Goal: Task Accomplishment & Management: Use online tool/utility

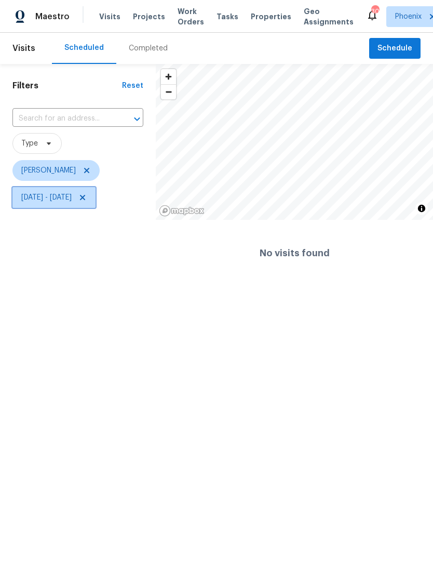
click at [87, 199] on span at bounding box center [80, 197] width 11 height 8
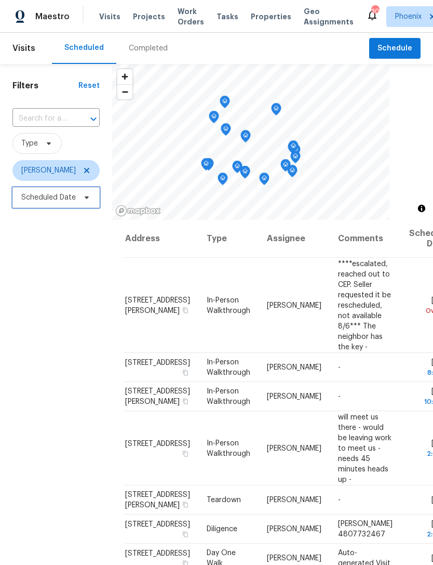
click at [49, 199] on span "Scheduled Date" at bounding box center [48, 197] width 55 height 10
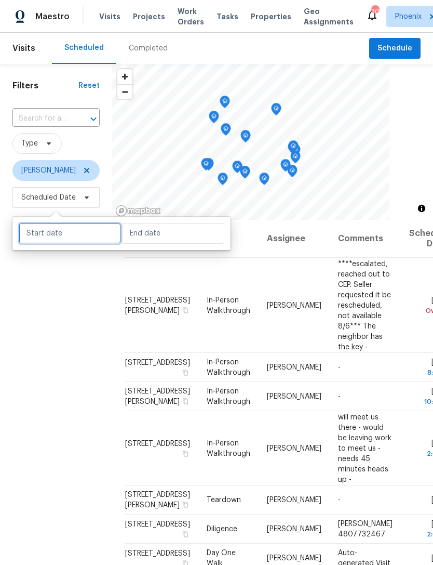
click at [63, 231] on input "text" at bounding box center [70, 233] width 102 height 21
select select "7"
select select "2025"
select select "8"
select select "2025"
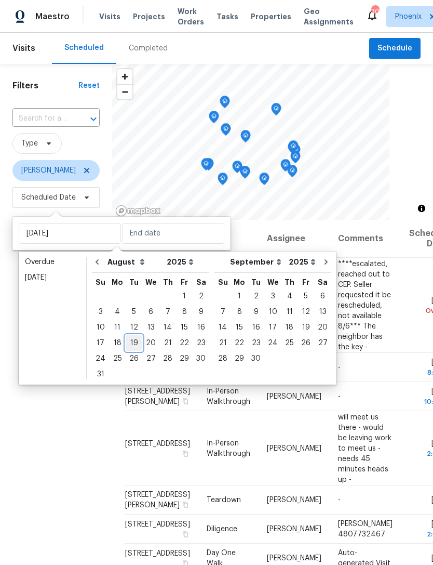
click at [133, 341] on div "19" at bounding box center [134, 343] width 17 height 15
type input "Tue, Aug 19"
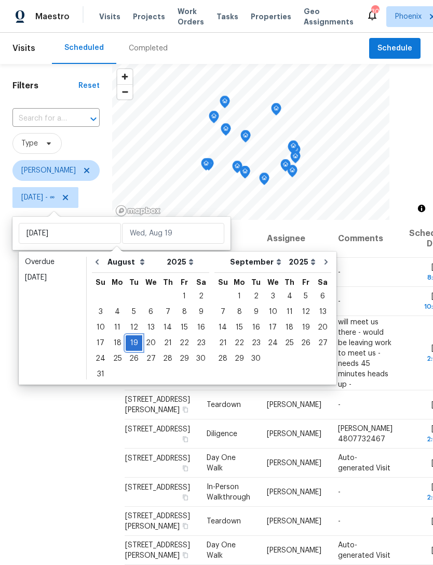
click at [130, 339] on div "19" at bounding box center [134, 343] width 17 height 15
type input "Tue, Aug 19"
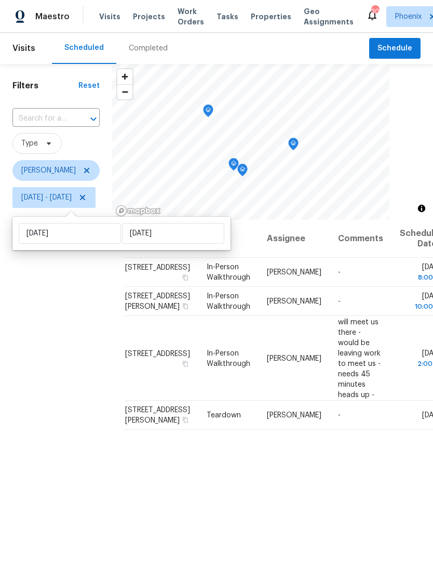
click at [39, 323] on div "Filters Reset ​ Type Brian Borntrager Tue, Aug 19 - Tue, Aug 19" at bounding box center [56, 368] width 112 height 608
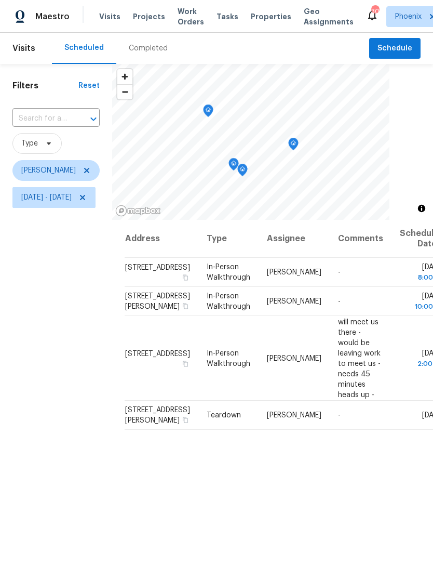
click at [298, 144] on icon "Map marker" at bounding box center [293, 144] width 9 height 12
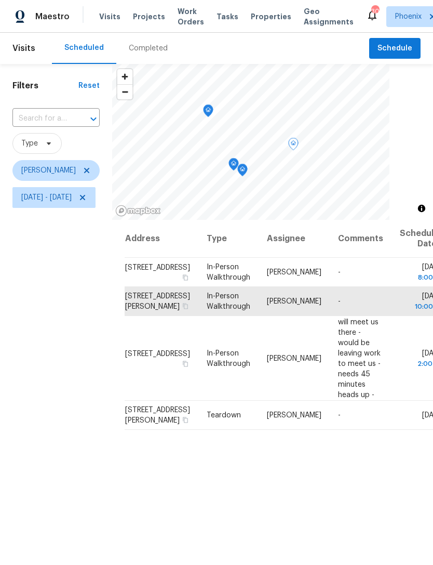
click at [213, 110] on icon "Map marker" at bounding box center [208, 111] width 9 height 12
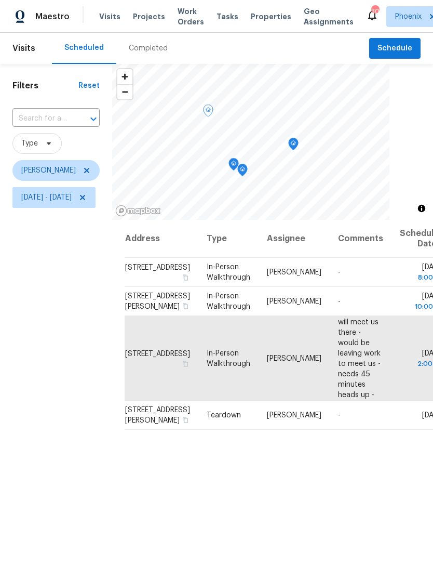
click at [239, 162] on icon "Map marker" at bounding box center [233, 164] width 9 height 12
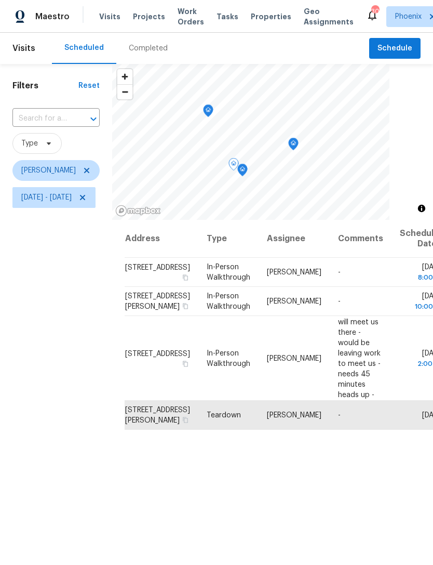
click at [247, 167] on icon "Map marker" at bounding box center [242, 170] width 9 height 12
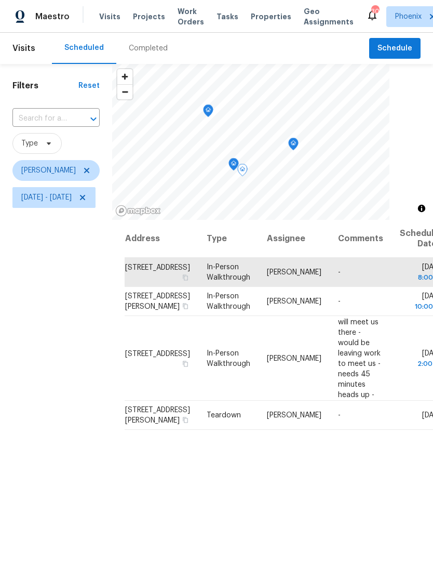
click at [66, 304] on div "Filters Reset ​ Type Brian Borntrager Tue, Aug 19 - Tue, Aug 19" at bounding box center [56, 368] width 112 height 608
click at [341, 316] on td "-" at bounding box center [361, 301] width 62 height 29
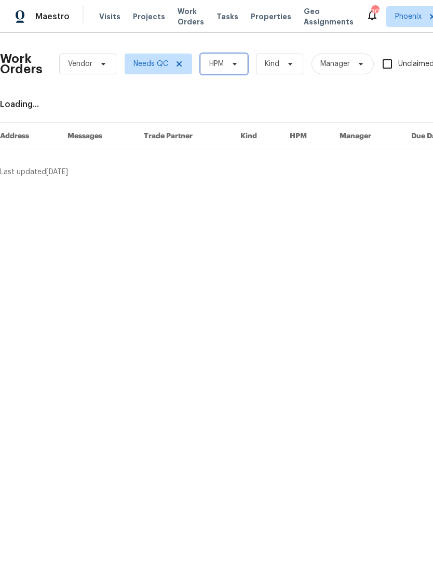
click at [236, 68] on span "HPM" at bounding box center [224, 64] width 47 height 21
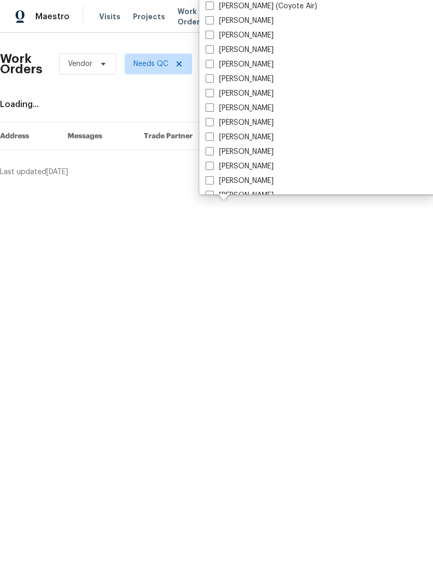
click at [261, 152] on label "[PERSON_NAME]" at bounding box center [240, 152] width 68 height 10
click at [213, 152] on input "[PERSON_NAME]" at bounding box center [209, 150] width 7 height 7
checkbox input "true"
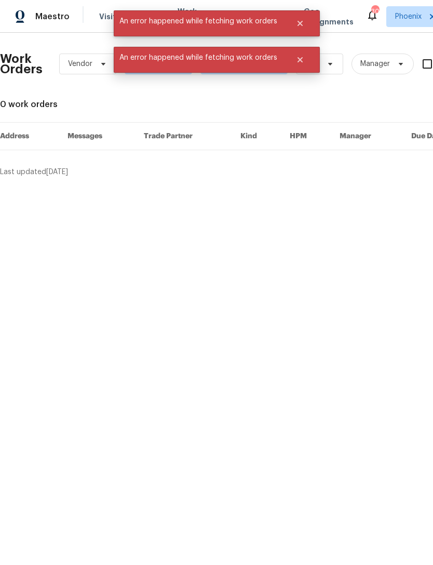
click at [224, 177] on div "Work Orders Vendor Needs QC [PERSON_NAME] Kind Manager Unclaimed ​ View Reno In…" at bounding box center [216, 109] width 433 height 153
click at [275, 97] on div "Work Orders Vendor Needs QC [PERSON_NAME] Kind Manager Unclaimed ​ View Reno In…" at bounding box center [293, 109] width 587 height 136
click at [301, 58] on icon "Close" at bounding box center [299, 59] width 5 height 5
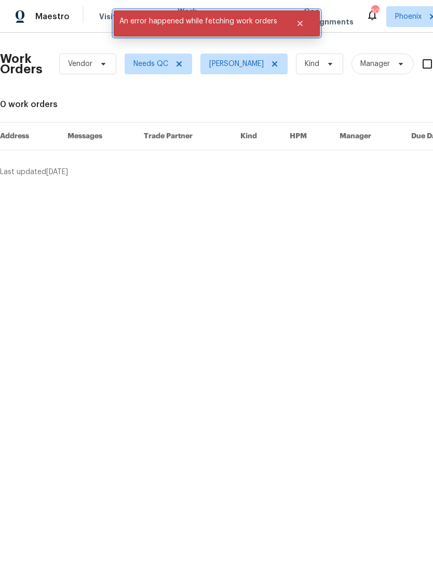
click at [296, 19] on button "Close" at bounding box center [300, 23] width 34 height 21
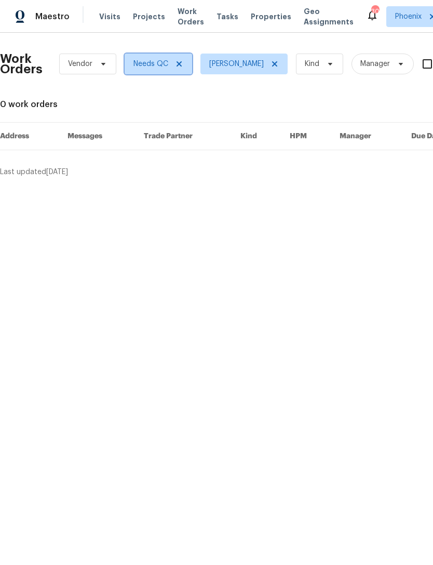
click at [176, 63] on icon at bounding box center [179, 64] width 8 height 8
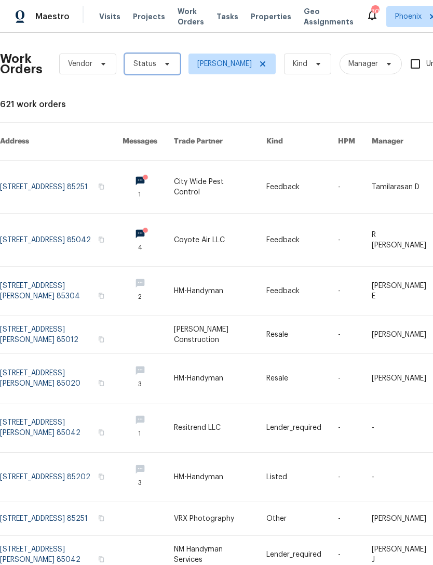
click at [152, 65] on span "Status" at bounding box center [145, 64] width 23 height 10
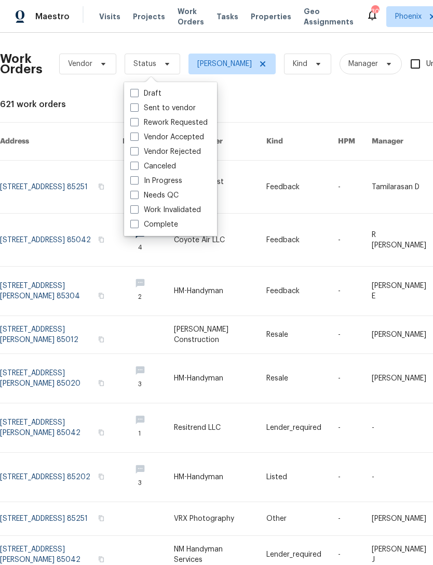
click at [169, 182] on label "In Progress" at bounding box center [156, 181] width 52 height 10
click at [137, 182] on input "In Progress" at bounding box center [133, 179] width 7 height 7
checkbox input "true"
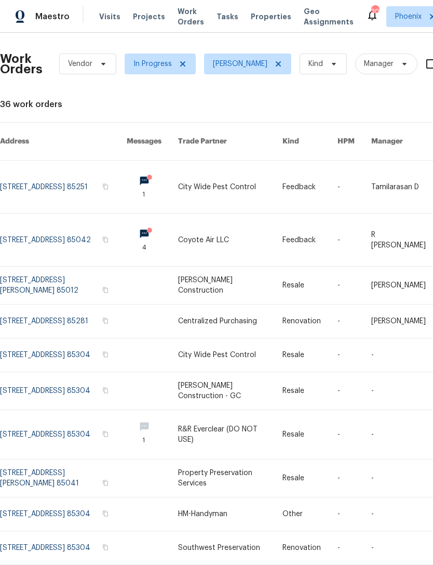
click at [39, 239] on link at bounding box center [63, 240] width 127 height 52
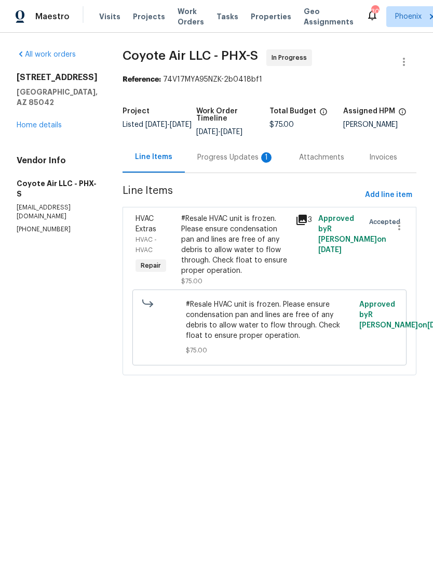
click at [232, 169] on div "Progress Updates 1" at bounding box center [236, 157] width 102 height 31
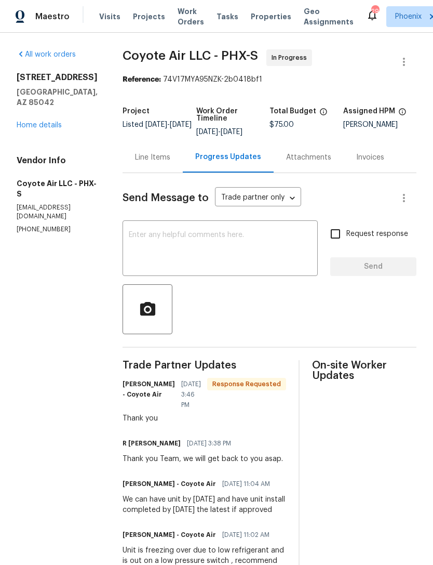
click at [28, 128] on link "Home details" at bounding box center [39, 125] width 45 height 7
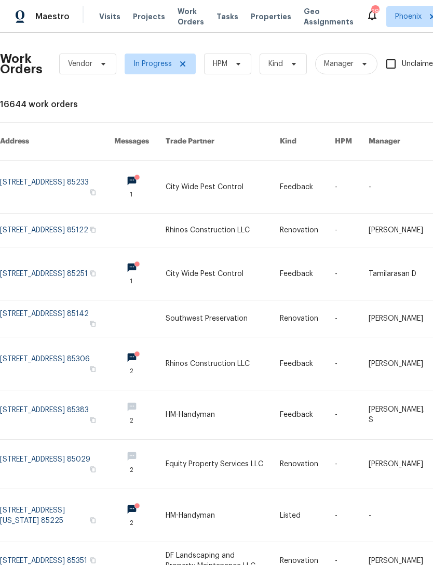
click at [23, 279] on link at bounding box center [57, 273] width 114 height 52
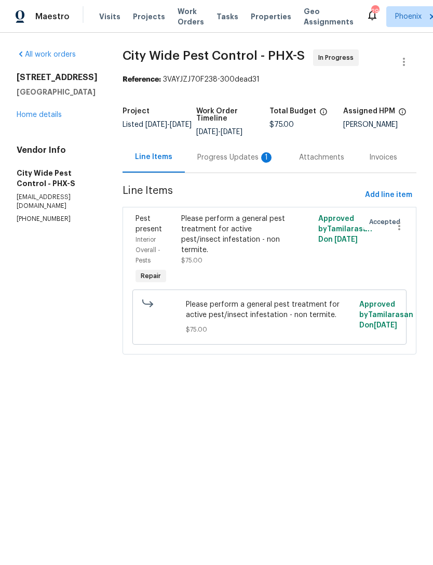
click at [236, 165] on div "Progress Updates 1" at bounding box center [236, 157] width 102 height 31
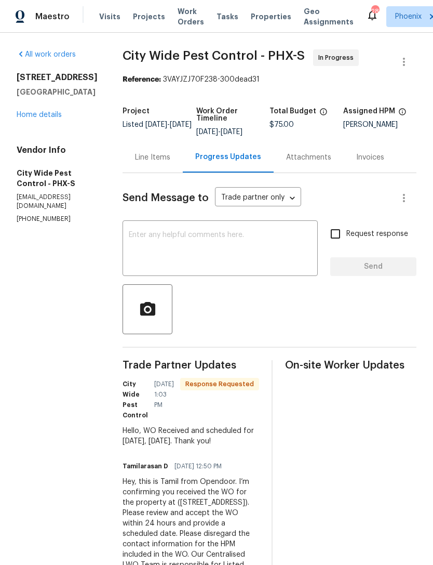
click at [160, 158] on div "Line Items" at bounding box center [152, 157] width 35 height 10
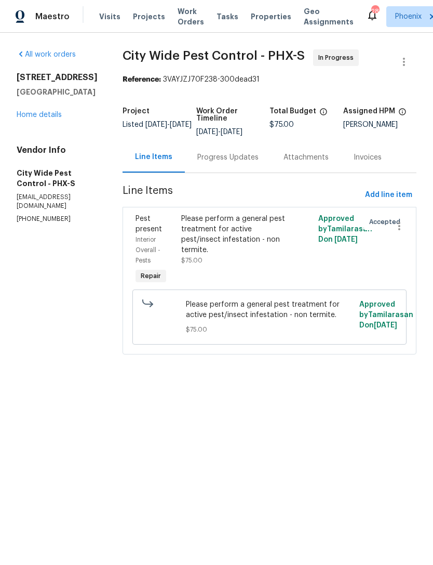
click at [43, 118] on link "Home details" at bounding box center [39, 114] width 45 height 7
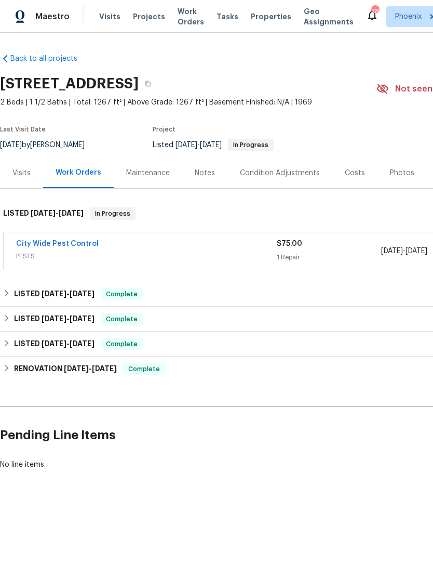
click at [186, 22] on span "Work Orders" at bounding box center [191, 16] width 27 height 21
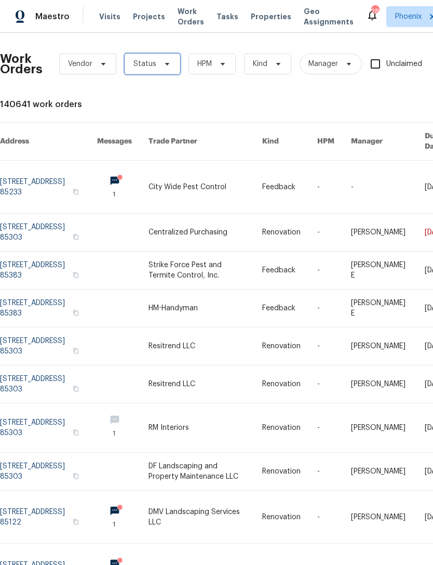
click at [160, 67] on span at bounding box center [165, 64] width 11 height 8
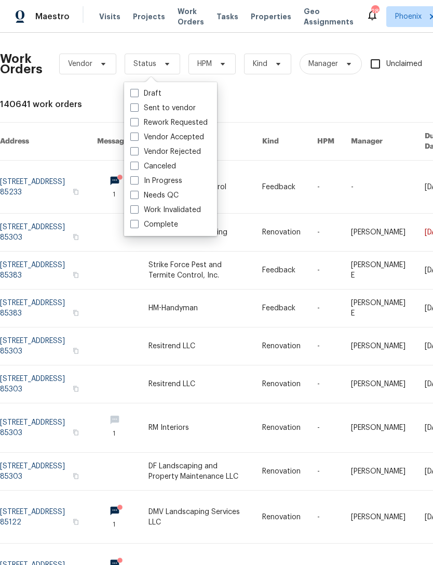
click at [166, 195] on label "Needs QC" at bounding box center [154, 195] width 48 height 10
click at [137, 195] on input "Needs QC" at bounding box center [133, 193] width 7 height 7
checkbox input "true"
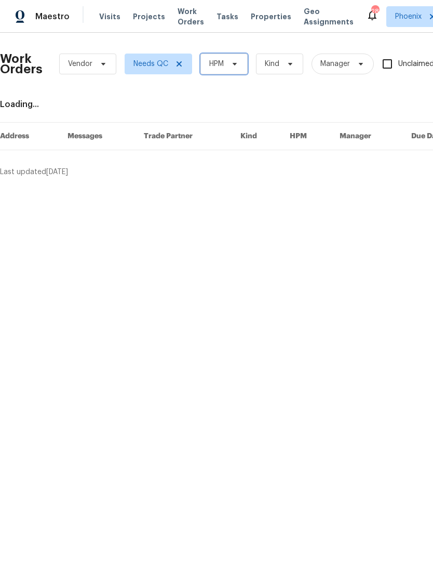
click at [235, 62] on icon at bounding box center [235, 64] width 8 height 8
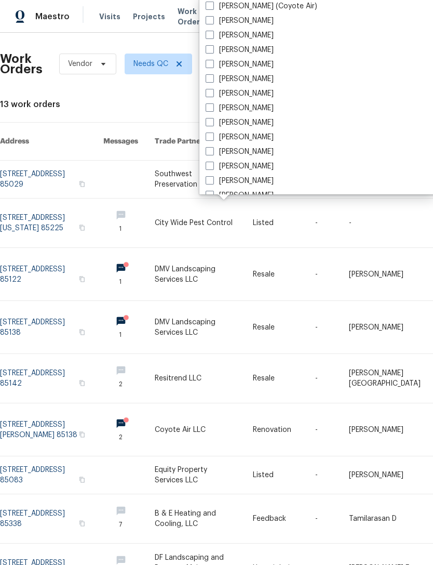
click at [254, 152] on label "[PERSON_NAME]" at bounding box center [240, 152] width 68 height 10
click at [213, 152] on input "[PERSON_NAME]" at bounding box center [209, 150] width 7 height 7
checkbox input "true"
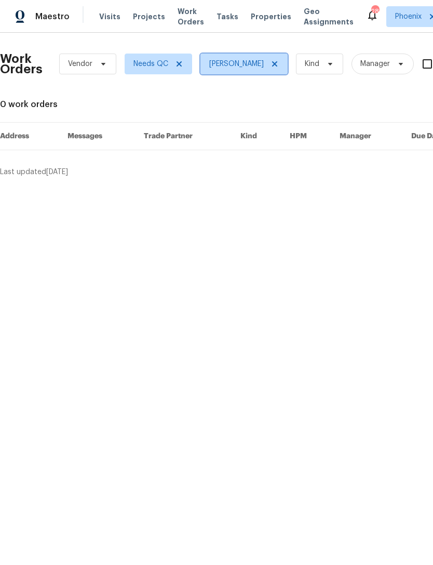
click at [271, 63] on icon at bounding box center [275, 64] width 8 height 8
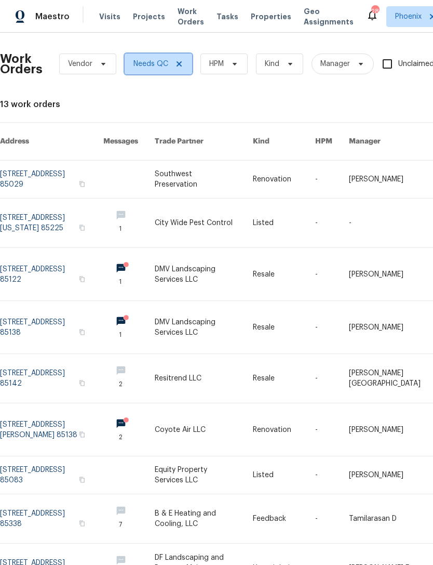
click at [173, 63] on span at bounding box center [177, 64] width 11 height 8
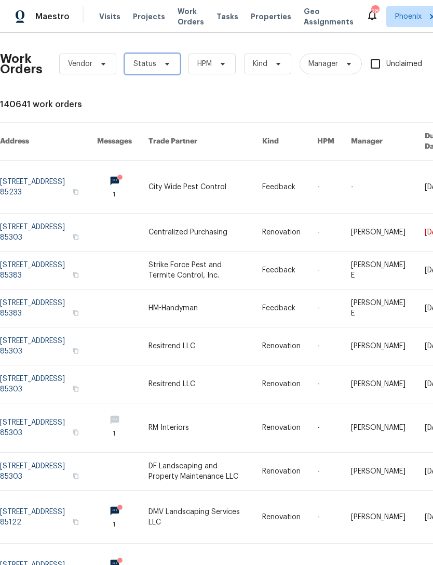
click at [134, 67] on span "Status" at bounding box center [145, 64] width 23 height 10
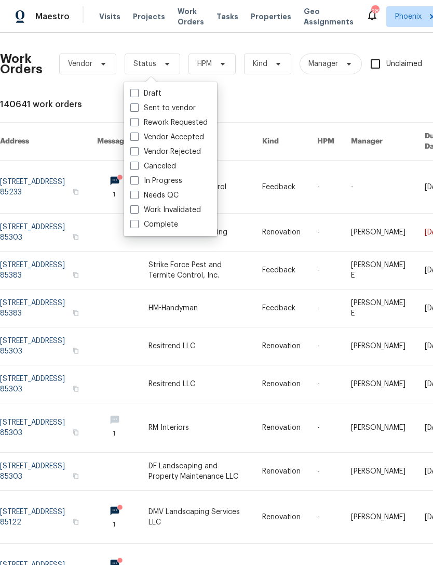
click at [165, 179] on label "In Progress" at bounding box center [156, 181] width 52 height 10
click at [137, 179] on input "In Progress" at bounding box center [133, 179] width 7 height 7
checkbox input "true"
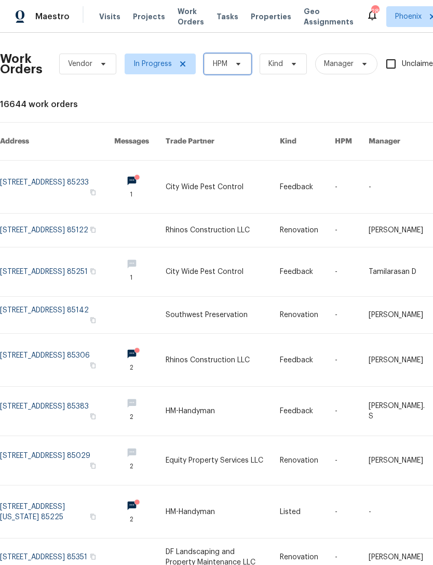
click at [237, 64] on icon at bounding box center [238, 64] width 4 height 3
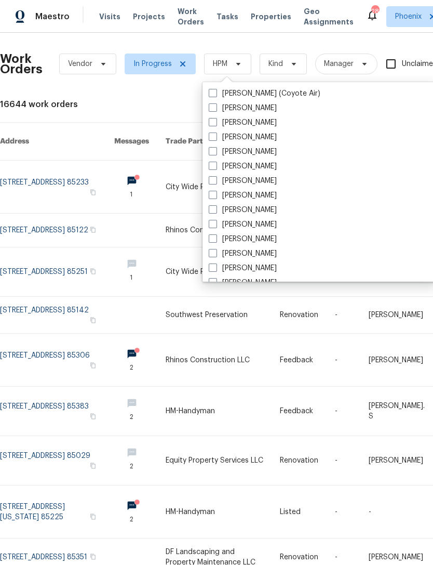
click at [254, 239] on label "[PERSON_NAME]" at bounding box center [243, 239] width 68 height 10
click at [216, 239] on input "[PERSON_NAME]" at bounding box center [212, 237] width 7 height 7
checkbox input "true"
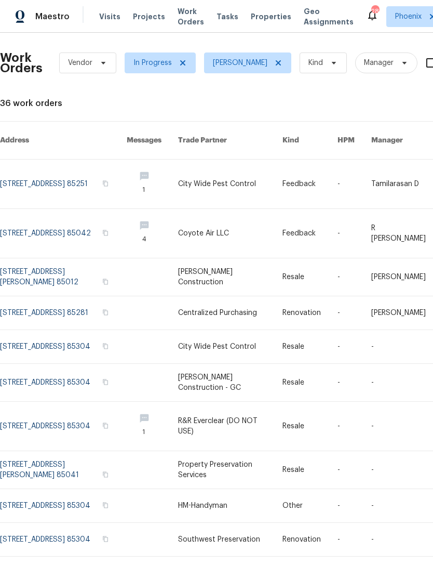
scroll to position [1, 0]
click at [279, 59] on icon at bounding box center [278, 63] width 8 height 8
